Goal: Task Accomplishment & Management: Use online tool/utility

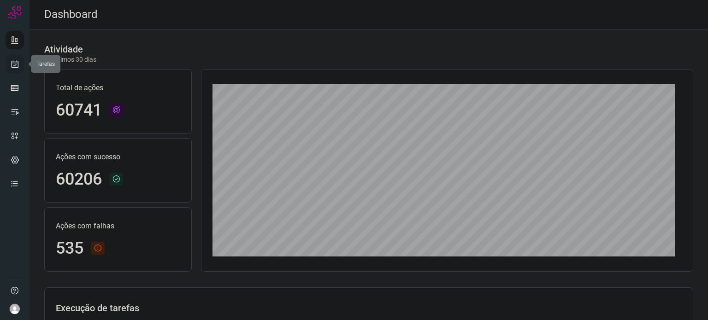
click at [16, 57] on link at bounding box center [15, 64] width 18 height 18
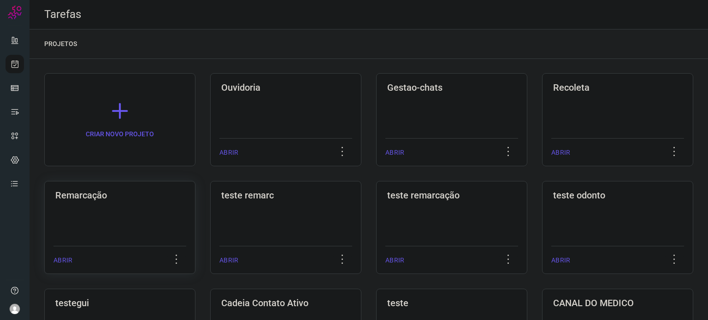
click at [210, 232] on div "Remarcação ABRIR" at bounding box center [285, 227] width 151 height 93
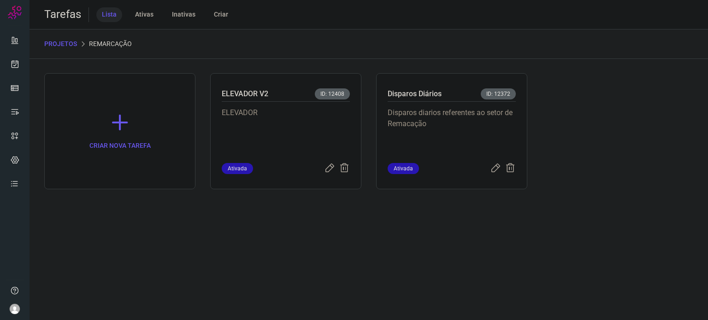
click at [469, 132] on p "Disparos diarios referentes ao setor de Remacação" at bounding box center [451, 130] width 128 height 46
click at [470, 132] on p "Disparos diarios referentes ao setor de Remacação" at bounding box center [451, 130] width 128 height 46
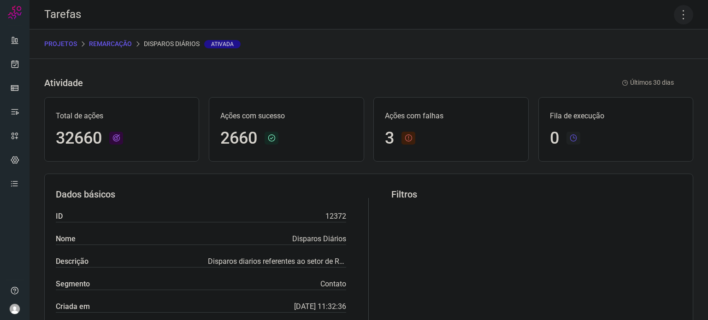
click at [676, 16] on icon at bounding box center [682, 14] width 19 height 19
click at [641, 58] on li "Executar" at bounding box center [644, 60] width 84 height 15
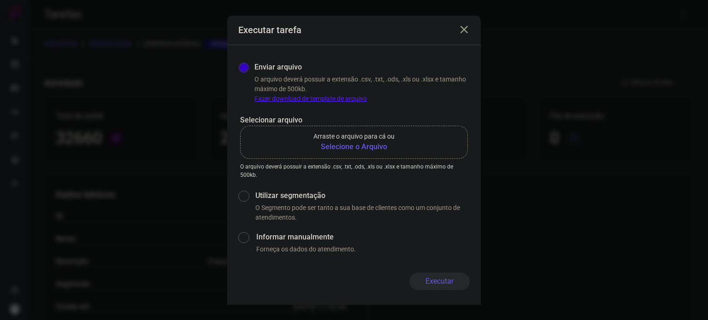
click at [348, 141] on b "Selecione o Arquivo" at bounding box center [353, 146] width 81 height 11
click at [0, 0] on input "Arraste o arquivo para cá ou Selecione o Arquivo" at bounding box center [0, 0] width 0 height 0
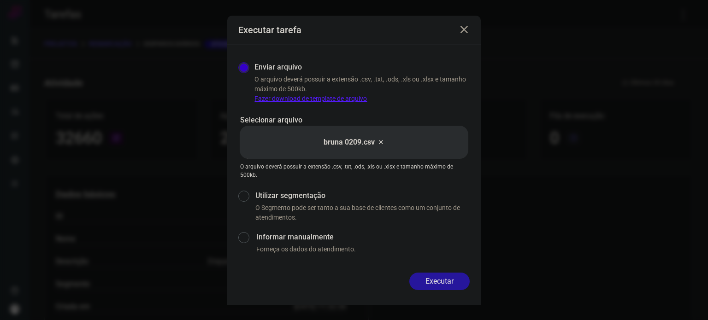
click at [433, 279] on button "Executar" at bounding box center [439, 282] width 60 height 18
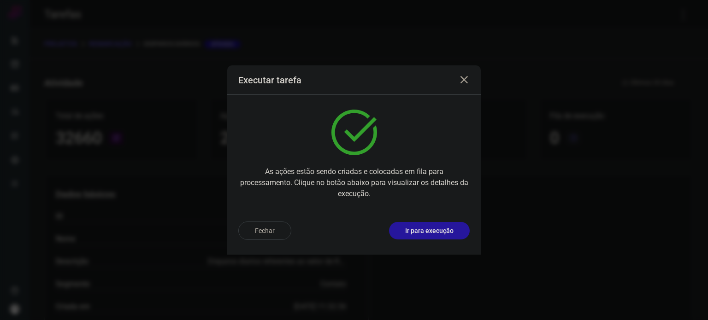
click at [412, 235] on p "Ir para execução" at bounding box center [429, 231] width 48 height 10
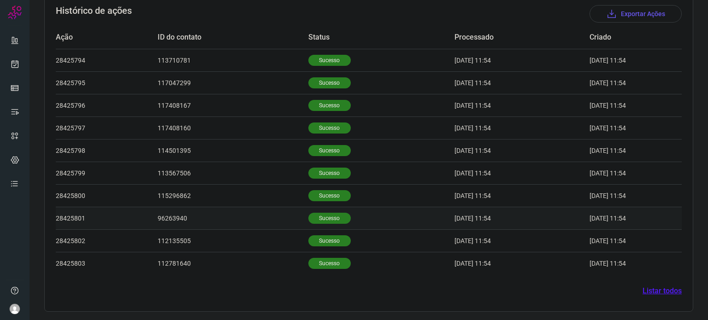
scroll to position [239, 0]
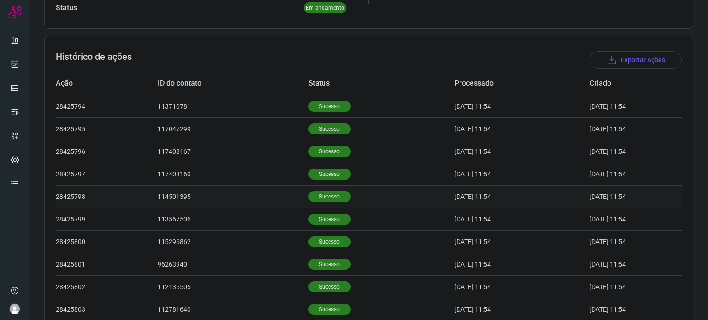
click at [330, 195] on p "Sucesso" at bounding box center [329, 196] width 42 height 11
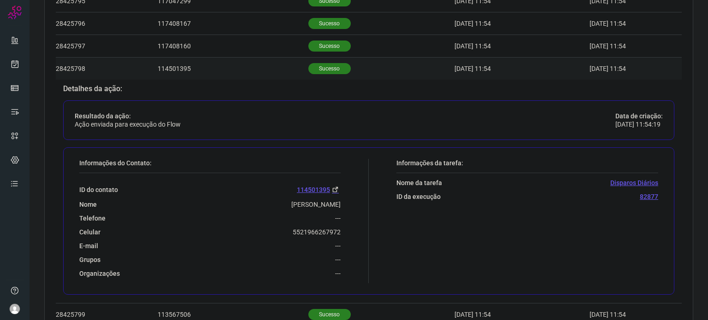
scroll to position [377, 0]
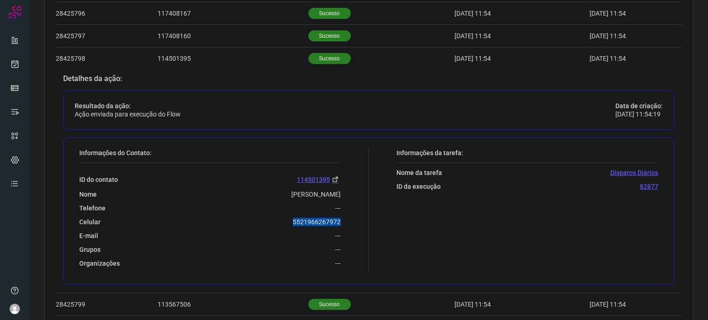
drag, startPoint x: 283, startPoint y: 217, endPoint x: 342, endPoint y: 219, distance: 59.5
click at [347, 221] on div "Informações do Contato: ID do contato [PHONE_NUMBER] Nome Euziana Telefone --- …" at bounding box center [222, 211] width 294 height 124
copy p "5521966267972"
